Goal: Check status

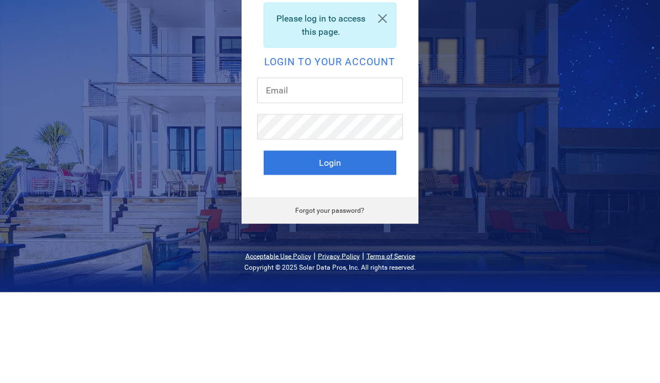
scroll to position [91, 0]
type input "[PERSON_NAME][EMAIL_ADDRESS][DOMAIN_NAME]"
click at [329, 241] on button "Login" at bounding box center [330, 253] width 133 height 24
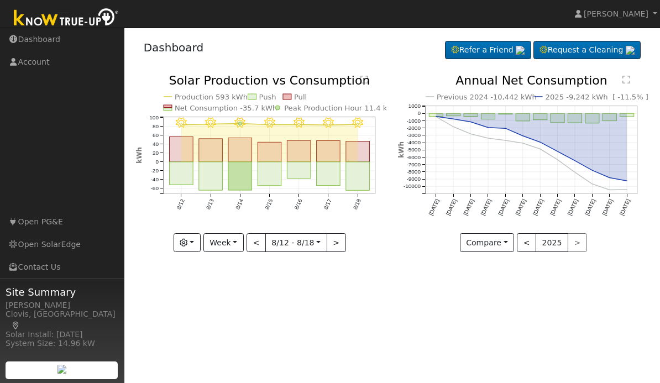
click at [201, 238] on button "button" at bounding box center [187, 242] width 27 height 19
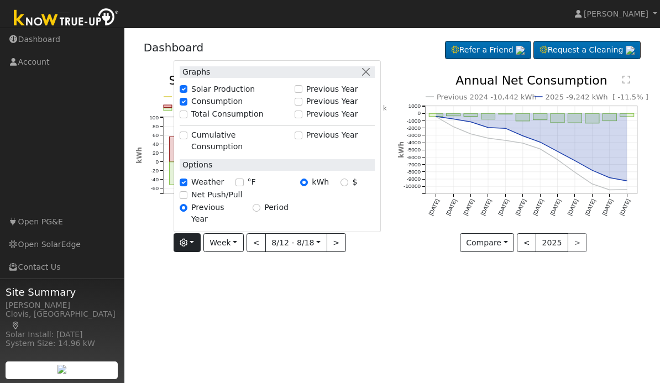
click at [225, 201] on label "Net Push/Pull" at bounding box center [216, 195] width 51 height 12
click at [187, 199] on input "Net Push/Pull" at bounding box center [184, 195] width 8 height 8
checkbox input "true"
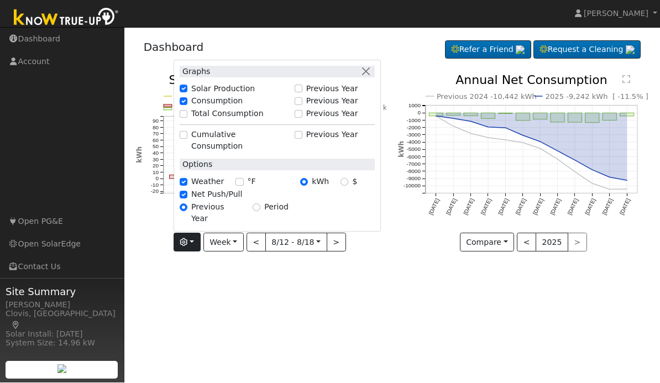
click at [402, 260] on div "Previous 2024 -10,442 kWh 2025 -9,242 kWh [ -11.5% ] [DATE] Sep '[DATE] Nov '[D…" at bounding box center [523, 172] width 262 height 194
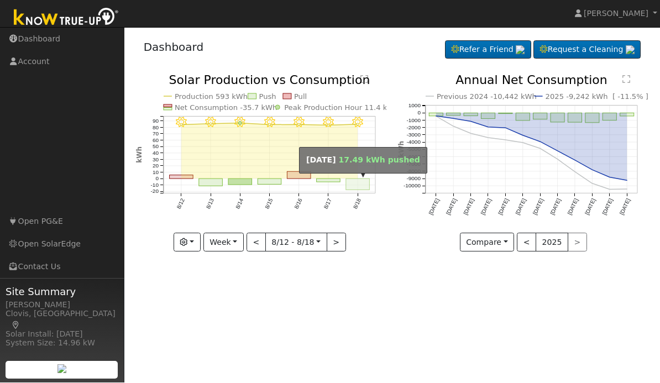
click at [358, 187] on rect "onclick=""" at bounding box center [358, 184] width 24 height 11
type input "[DATE]"
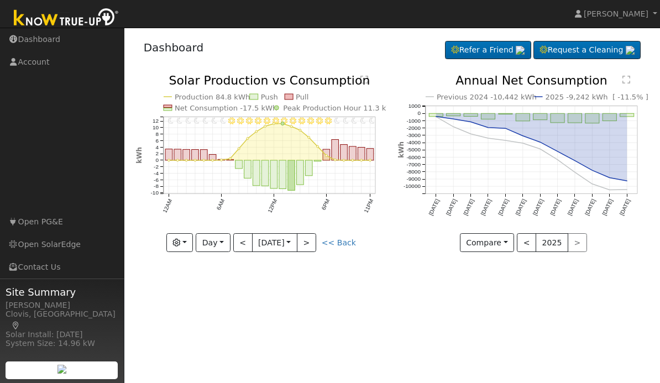
click at [416, 238] on icon "Previous 2024 -10,442 kWh 2025 -9,242 kWh [ -11.5% ] [DATE] Sep '[DATE] Nov '[D…" at bounding box center [523, 159] width 250 height 168
click at [70, 256] on link "Open SolarEdge" at bounding box center [62, 244] width 124 height 23
